Goal: Consume media (video, audio)

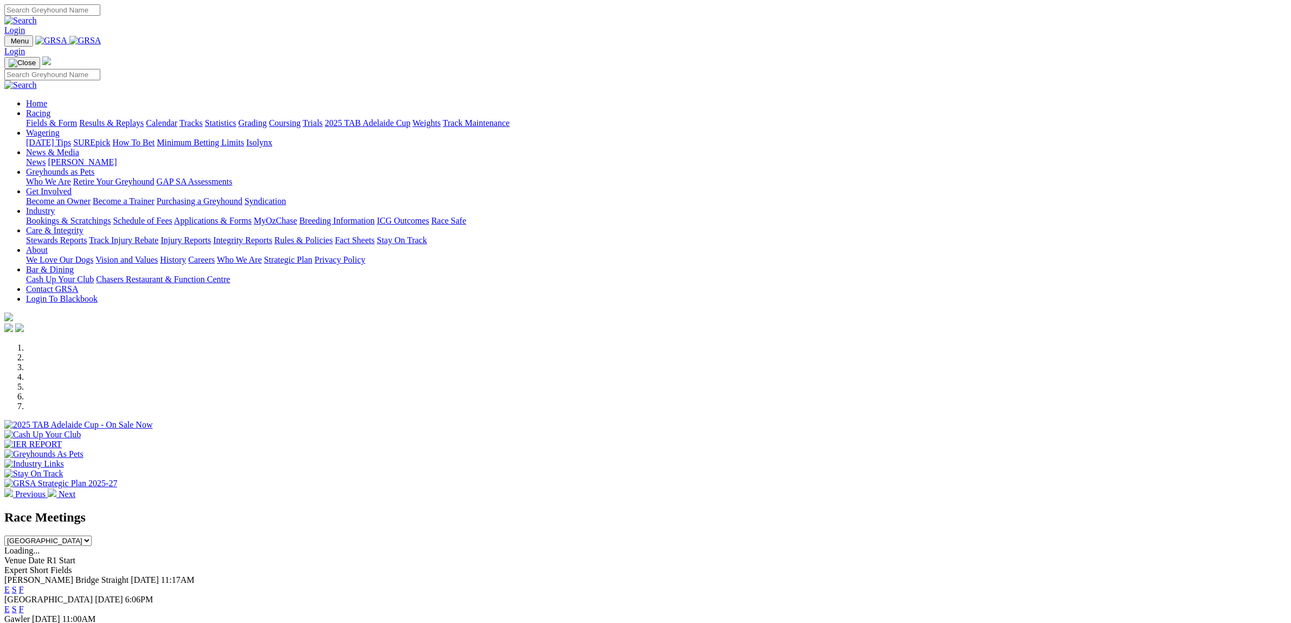
click at [24, 604] on link "F" at bounding box center [21, 608] width 5 height 9
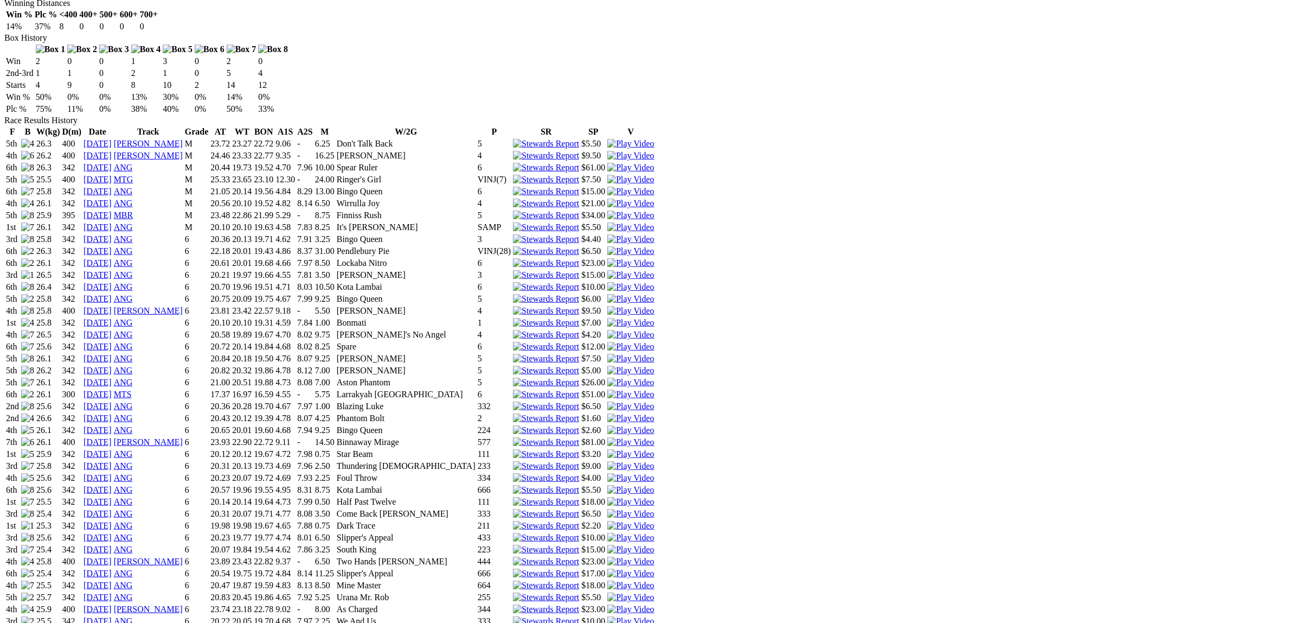
scroll to position [1017, 0]
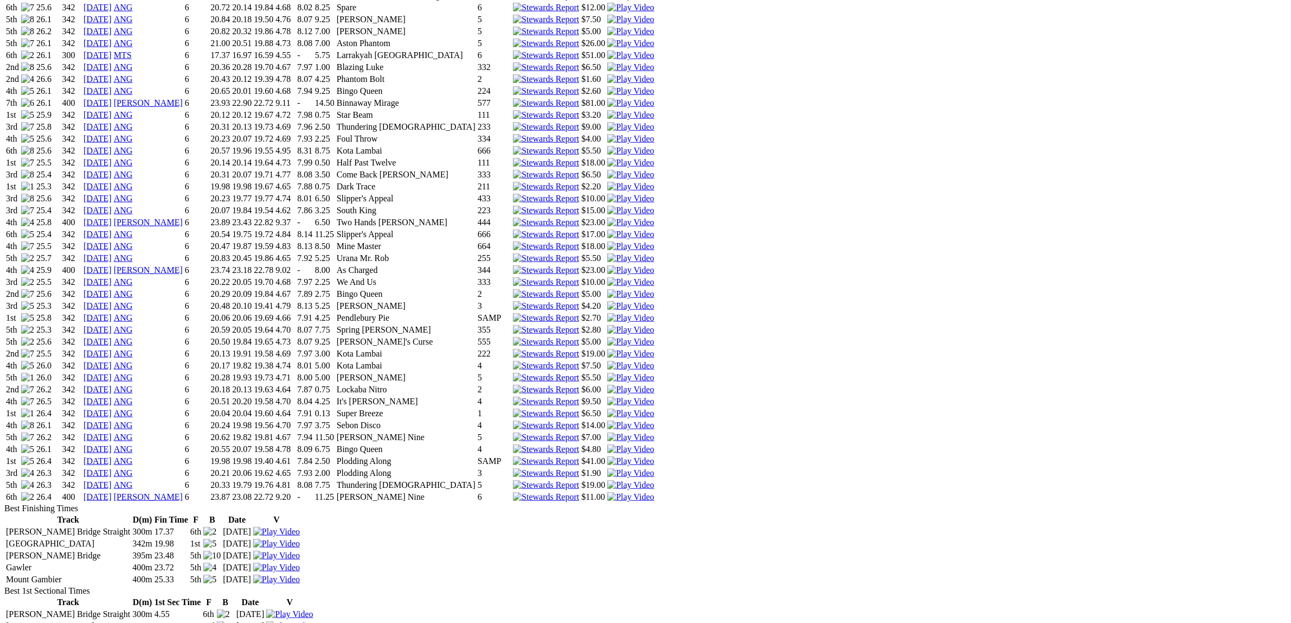
click at [654, 492] on img at bounding box center [630, 497] width 47 height 10
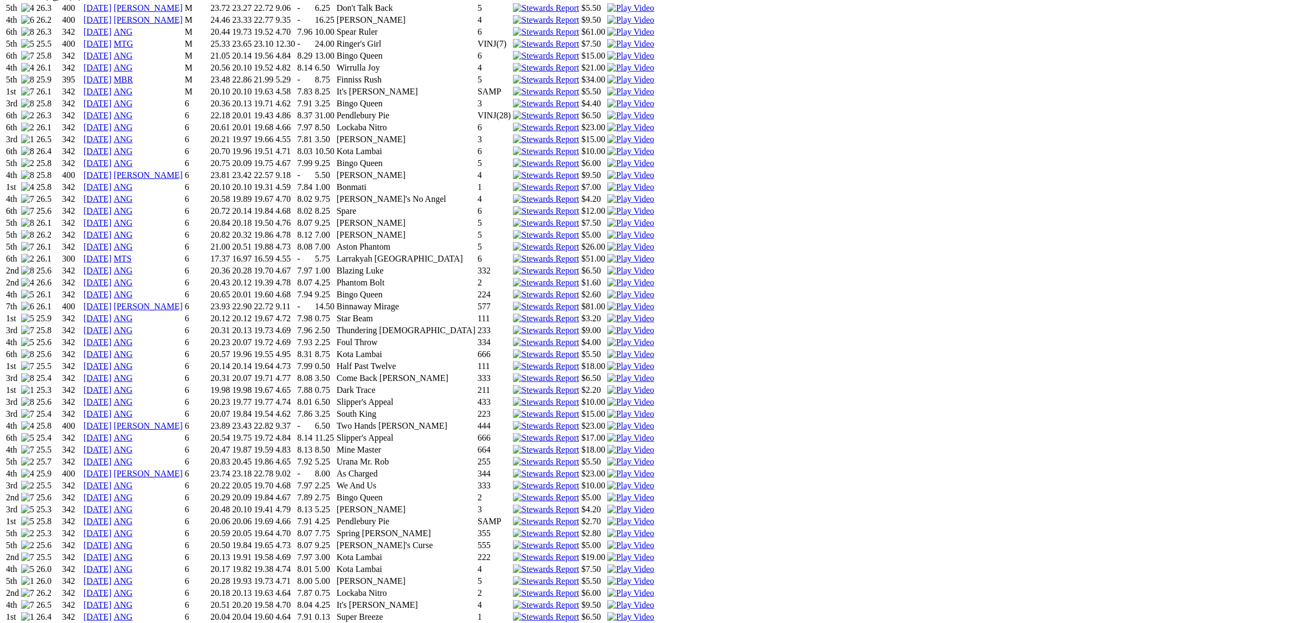
scroll to position [542, 0]
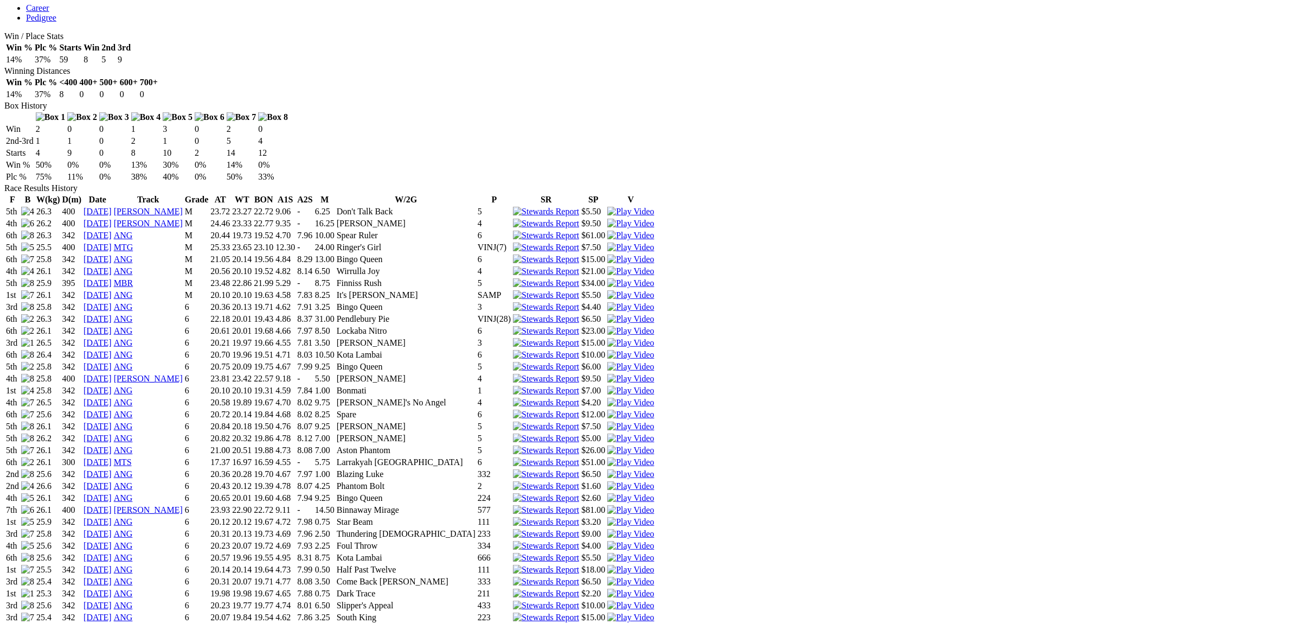
scroll to position [813, 0]
